Goal: Browse casually

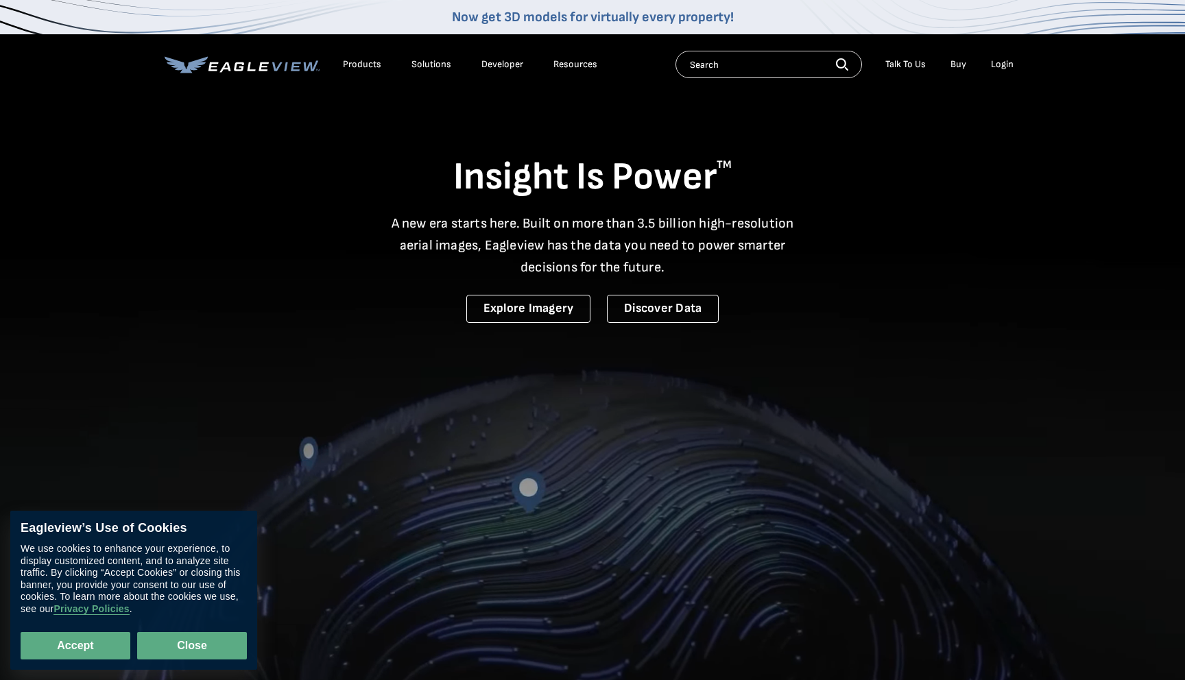
click at [171, 648] on button "Close" at bounding box center [192, 645] width 110 height 27
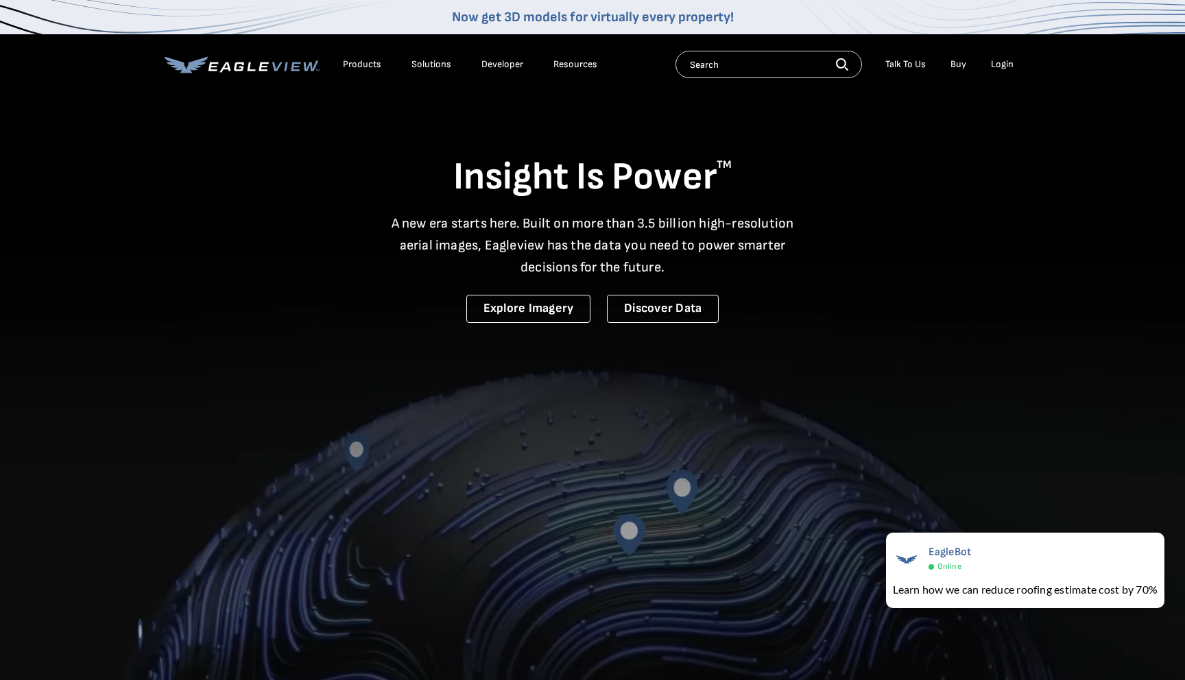
click at [501, 66] on link "Developer" at bounding box center [503, 64] width 42 height 12
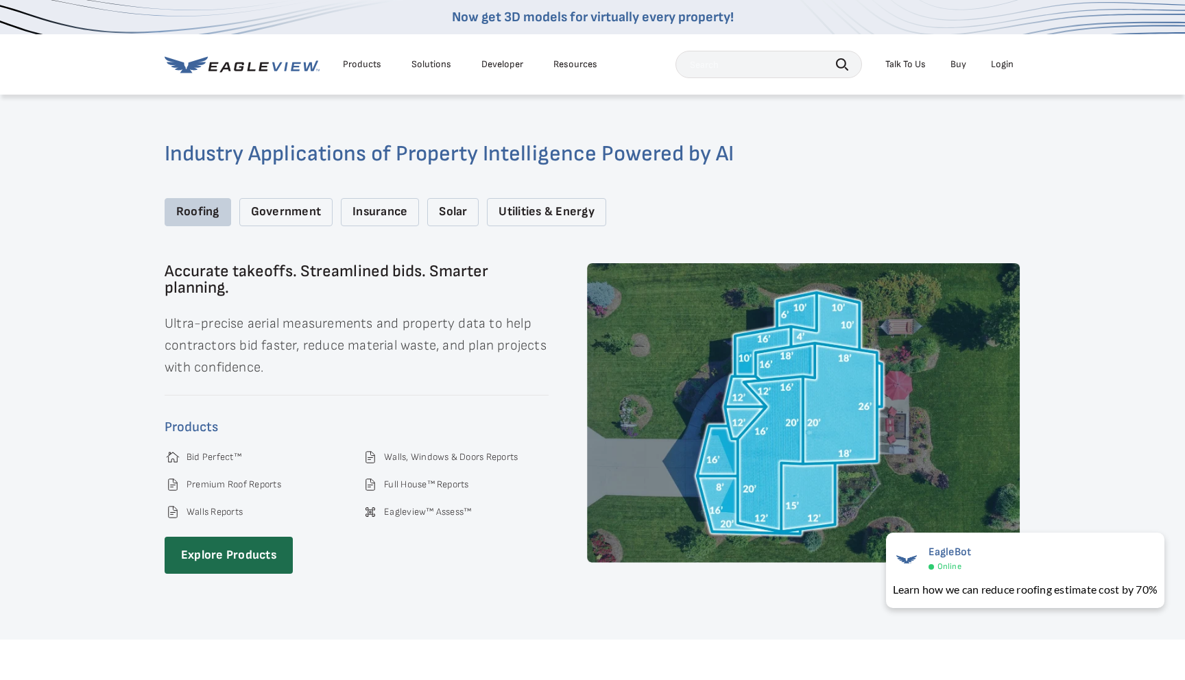
scroll to position [1901, 0]
click at [278, 206] on div "Government" at bounding box center [285, 213] width 93 height 28
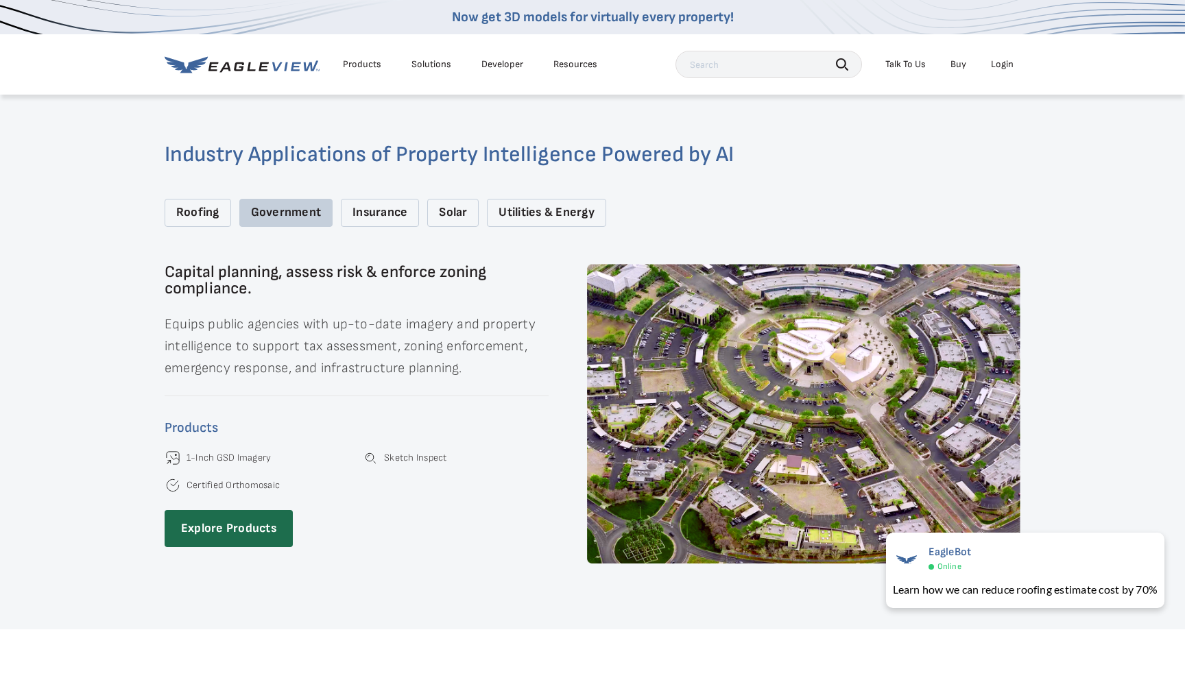
click at [393, 199] on div "Insurance" at bounding box center [380, 213] width 78 height 28
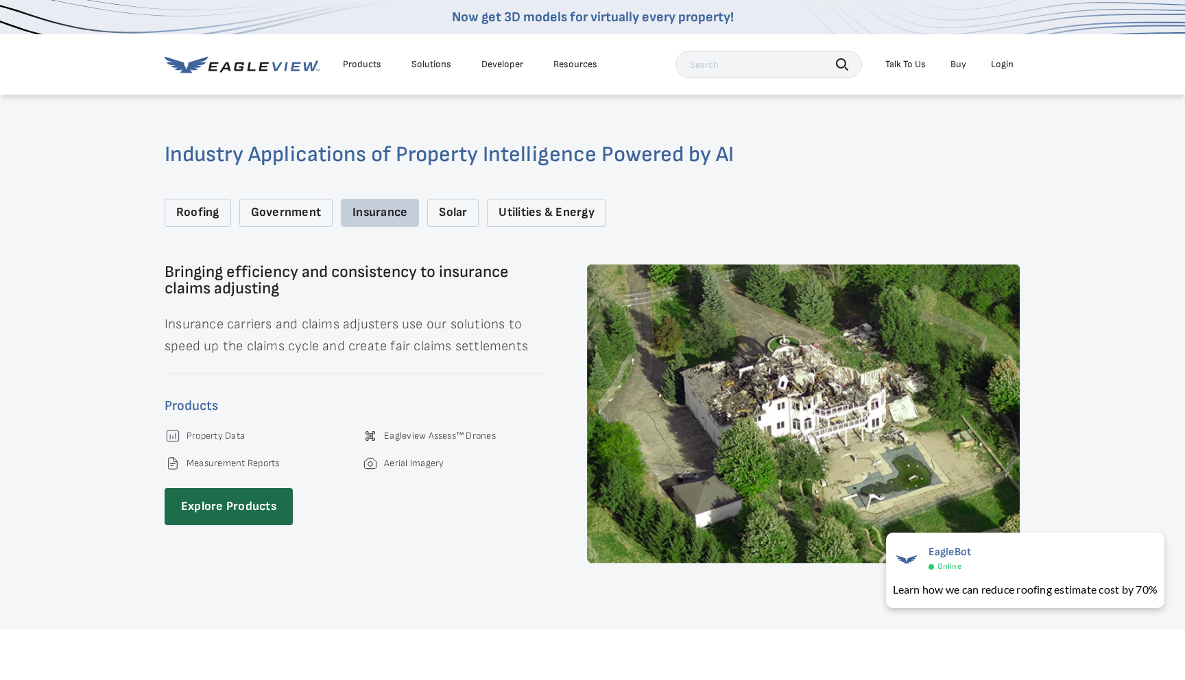
click at [456, 199] on div "Solar" at bounding box center [452, 213] width 51 height 28
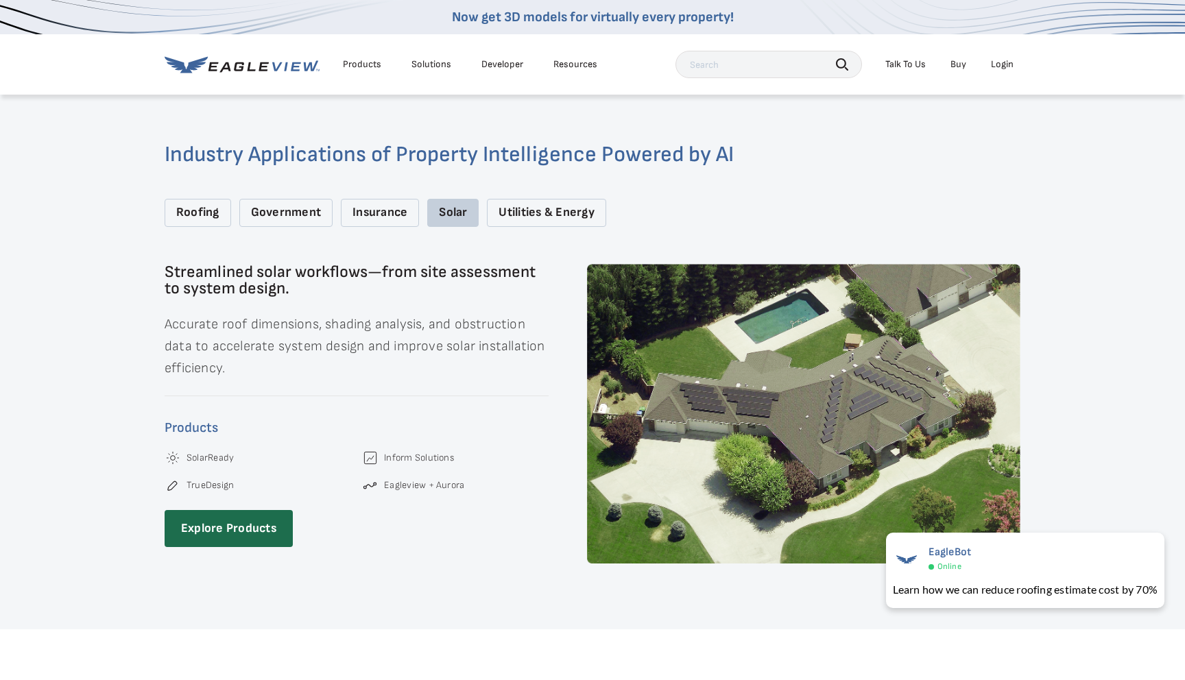
click at [561, 199] on div "Utilities & Energy" at bounding box center [546, 213] width 119 height 28
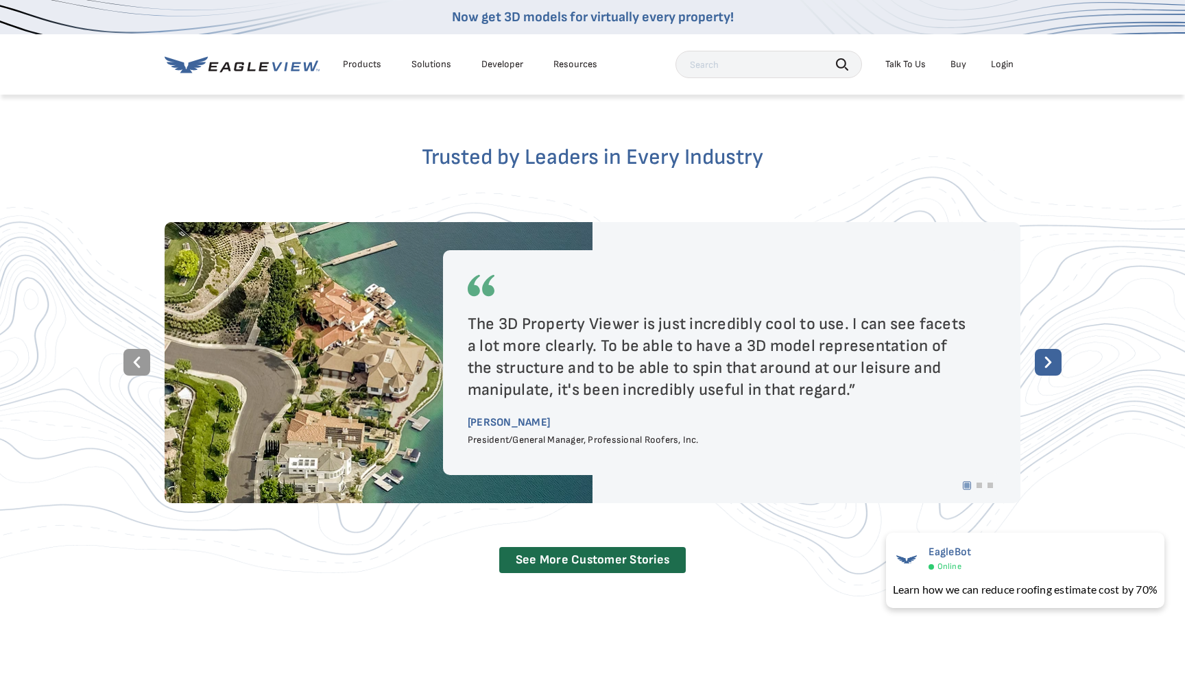
scroll to position [2480, 0]
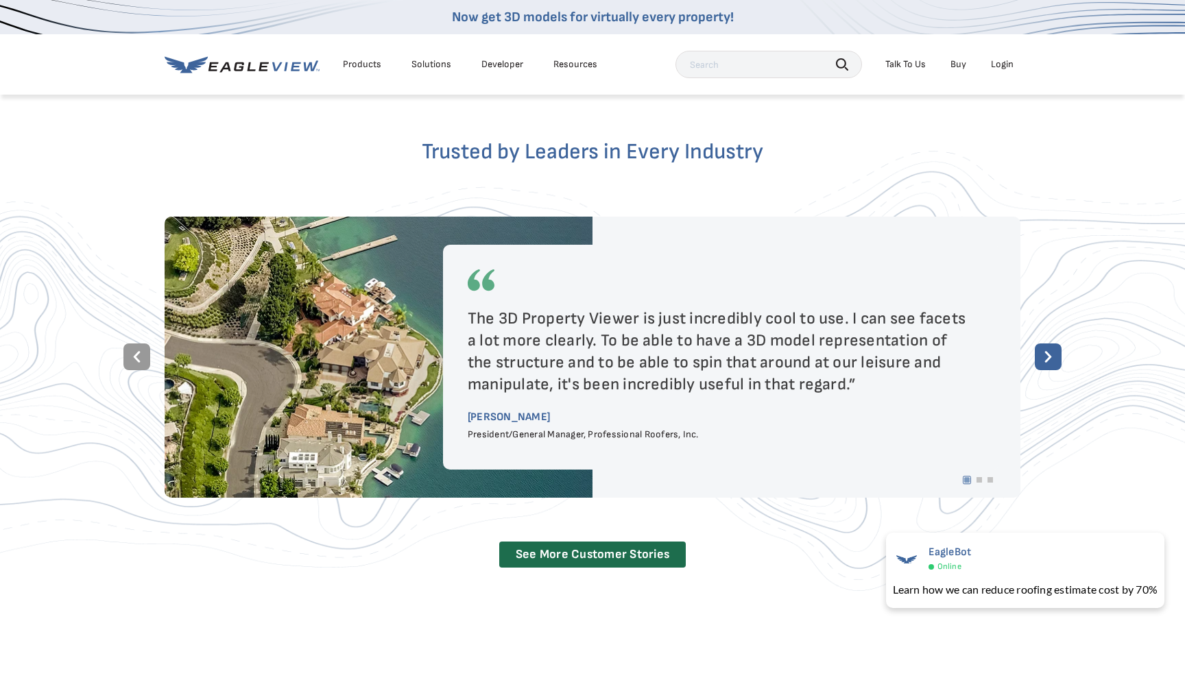
click at [570, 318] on div "The 3D Property Viewer is just incredibly cool to use. I can see facets a lot m…" at bounding box center [722, 352] width 508 height 88
click at [511, 344] on div at bounding box center [593, 357] width 856 height 27
click at [517, 308] on div "The 3D Property Viewer is just incredibly cool to use. I can see facets a lot m…" at bounding box center [722, 352] width 508 height 88
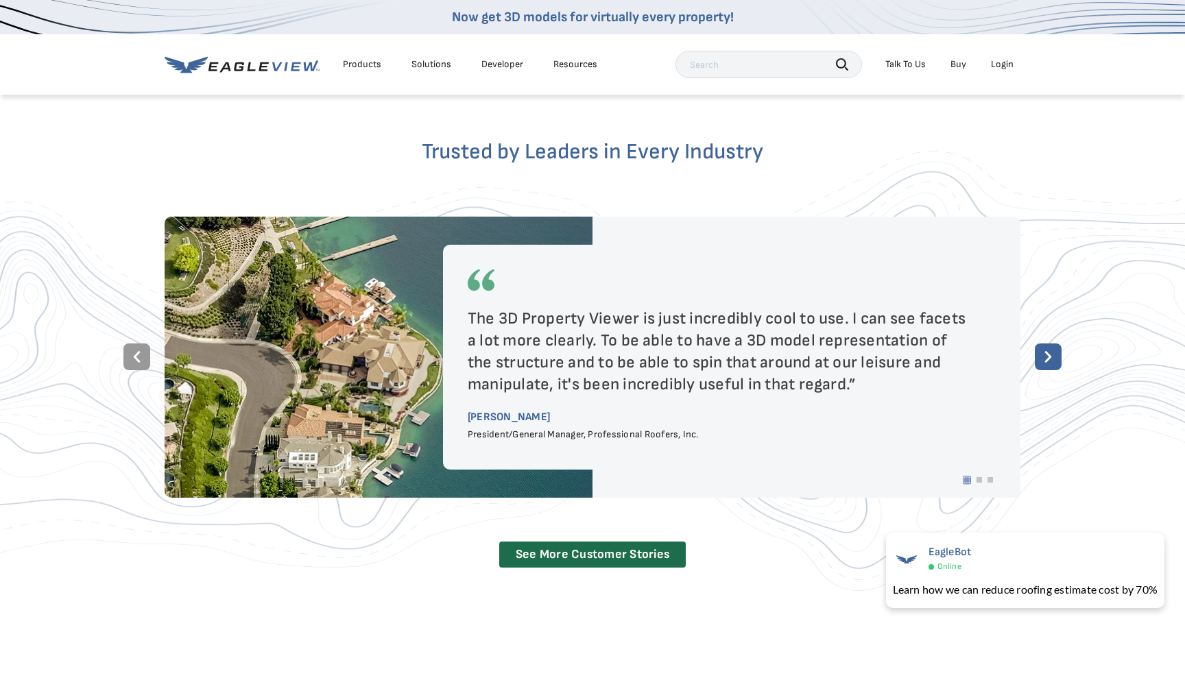
click at [517, 308] on div "The 3D Property Viewer is just incredibly cool to use. I can see facets a lot m…" at bounding box center [722, 352] width 508 height 88
drag, startPoint x: 846, startPoint y: 304, endPoint x: 600, endPoint y: 333, distance: 247.2
click at [600, 333] on div "The 3D Property Viewer is just incredibly cool to use. I can see facets a lot m…" at bounding box center [593, 396] width 856 height 358
drag, startPoint x: 594, startPoint y: 331, endPoint x: 902, endPoint y: 338, distance: 308.1
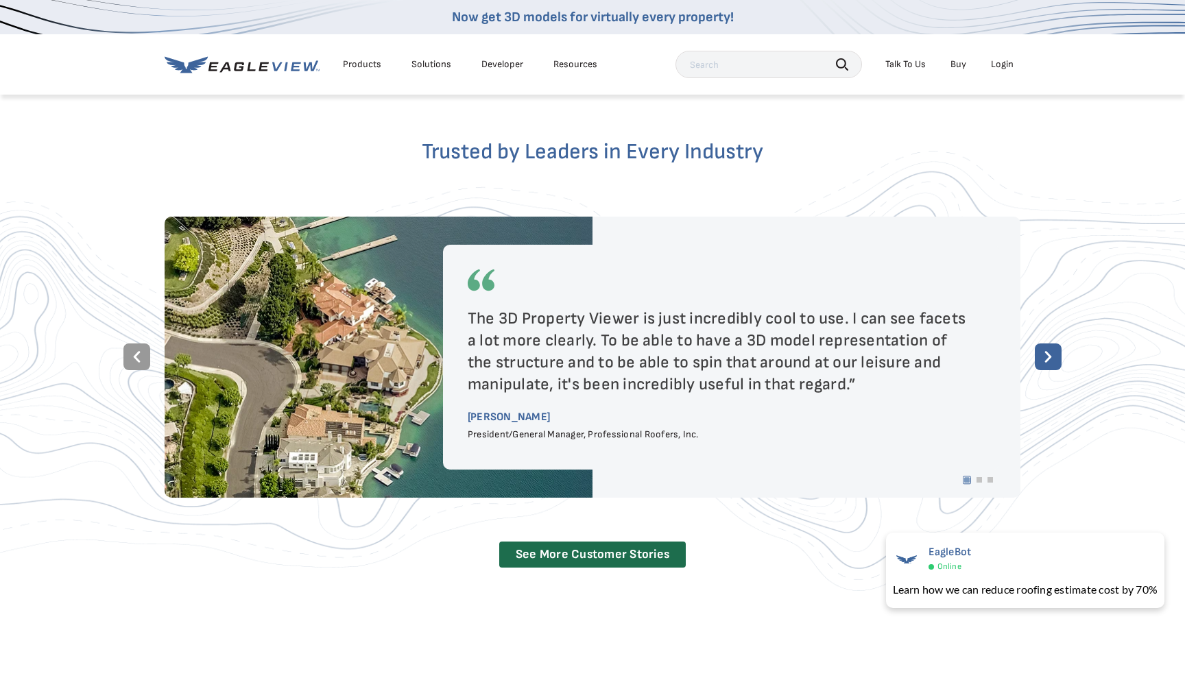
click at [902, 344] on div at bounding box center [593, 357] width 856 height 27
click at [1039, 344] on rect at bounding box center [1048, 357] width 27 height 27
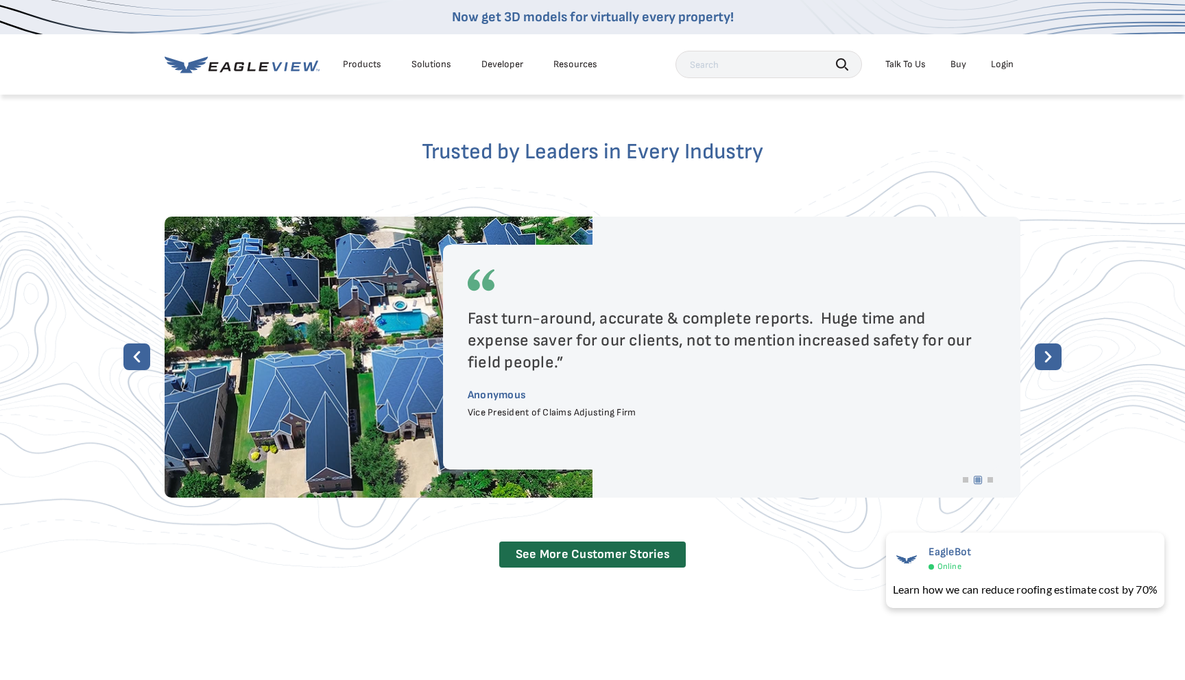
click at [1045, 344] on rect at bounding box center [1048, 357] width 27 height 27
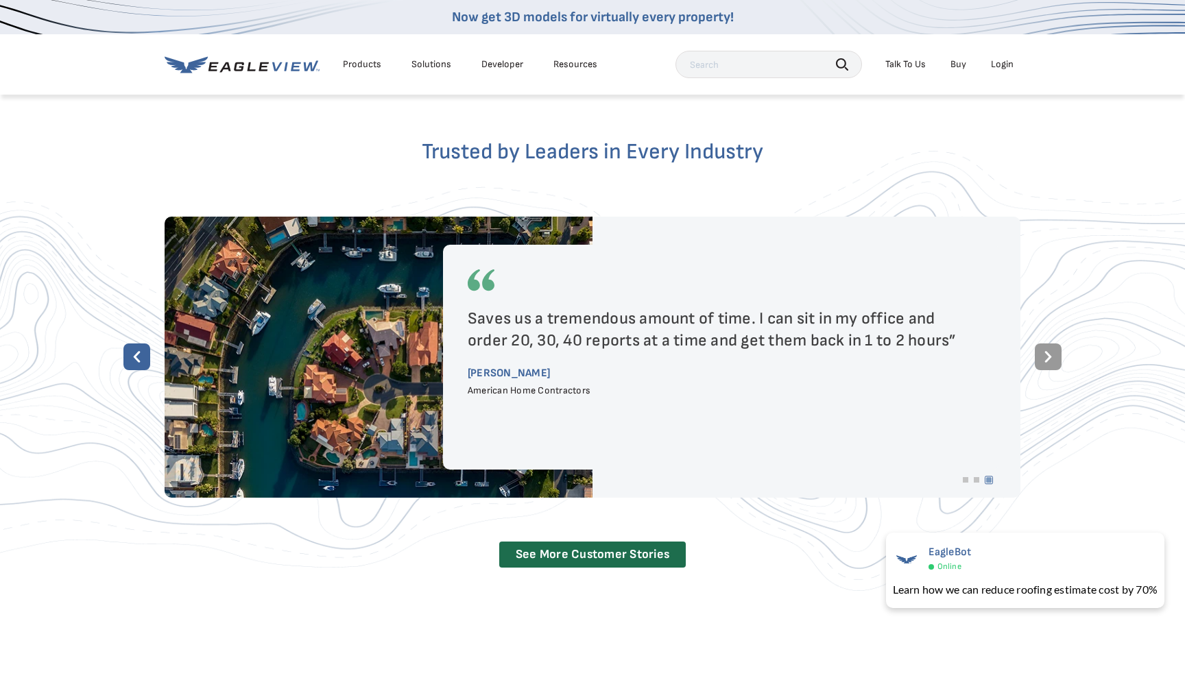
click at [1045, 344] on rect at bounding box center [1048, 357] width 27 height 27
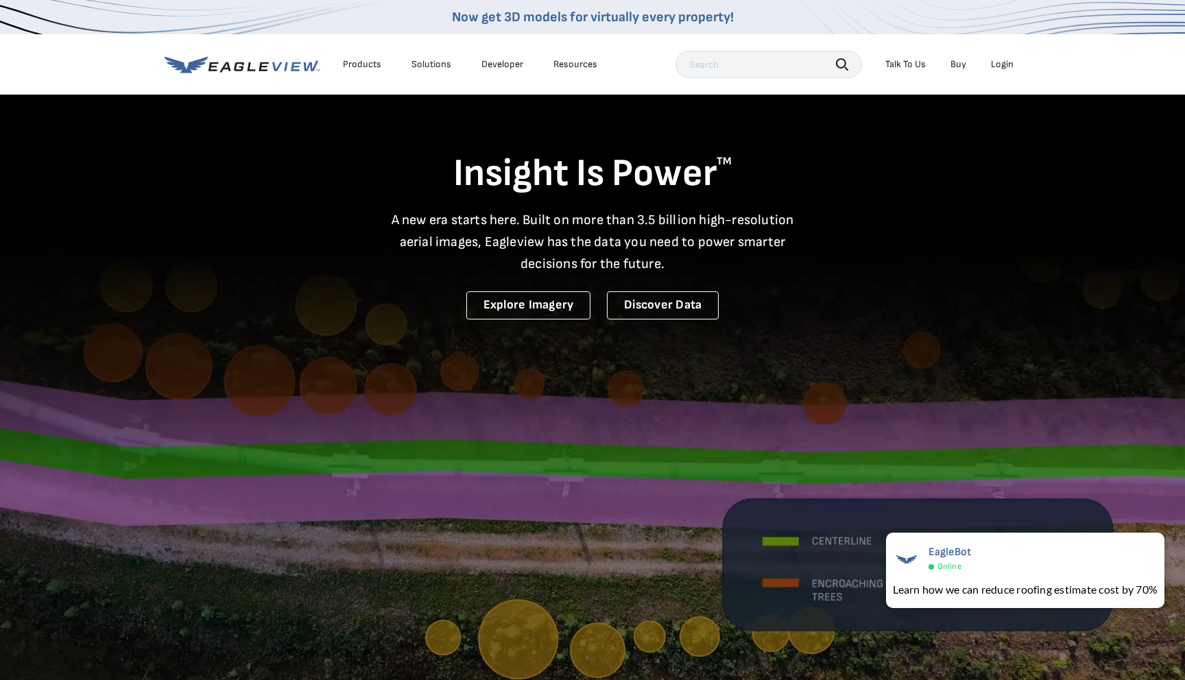
scroll to position [0, 0]
